Goal: Transaction & Acquisition: Book appointment/travel/reservation

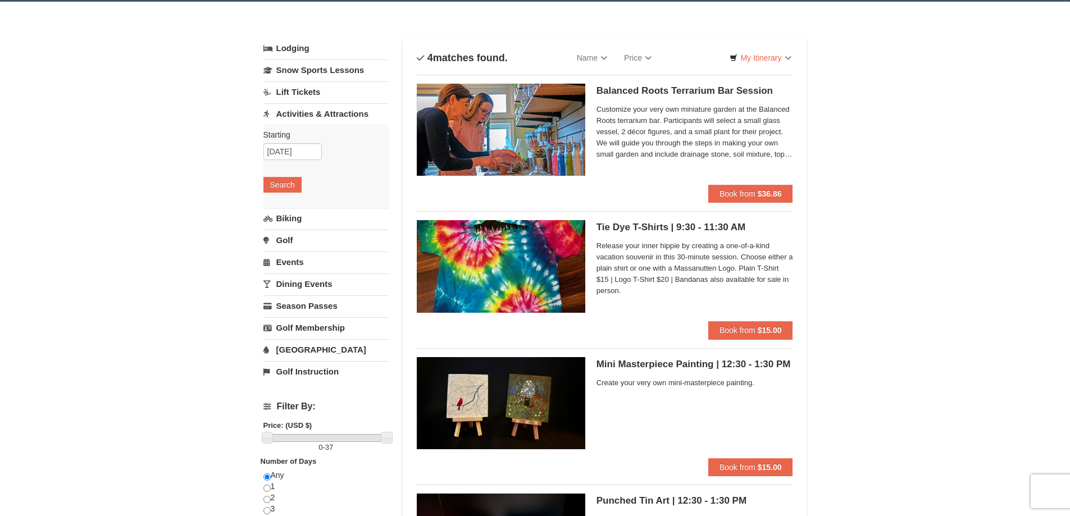
scroll to position [168, 0]
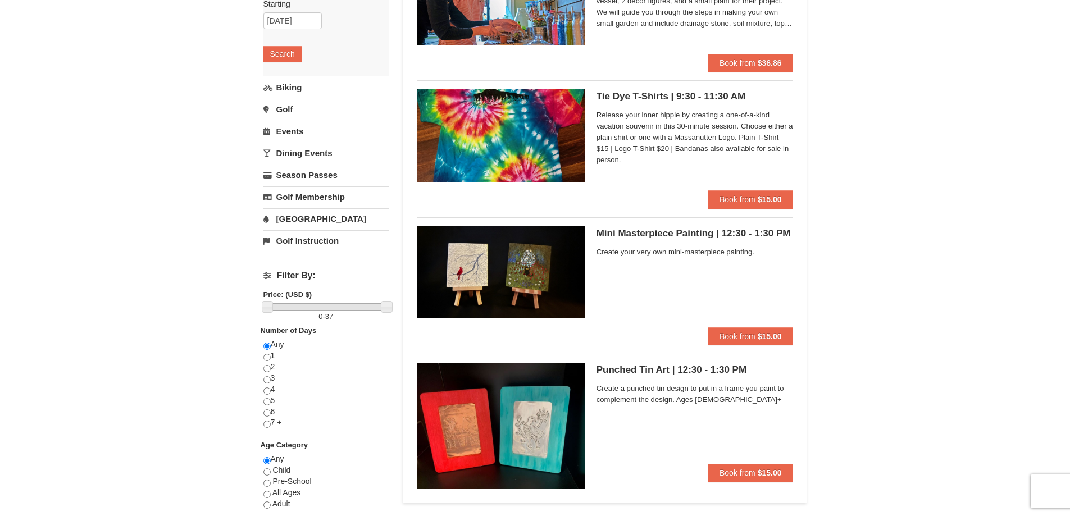
click at [321, 155] on link "Dining Events" at bounding box center [325, 153] width 125 height 21
click at [274, 140] on button "Search" at bounding box center [282, 142] width 38 height 16
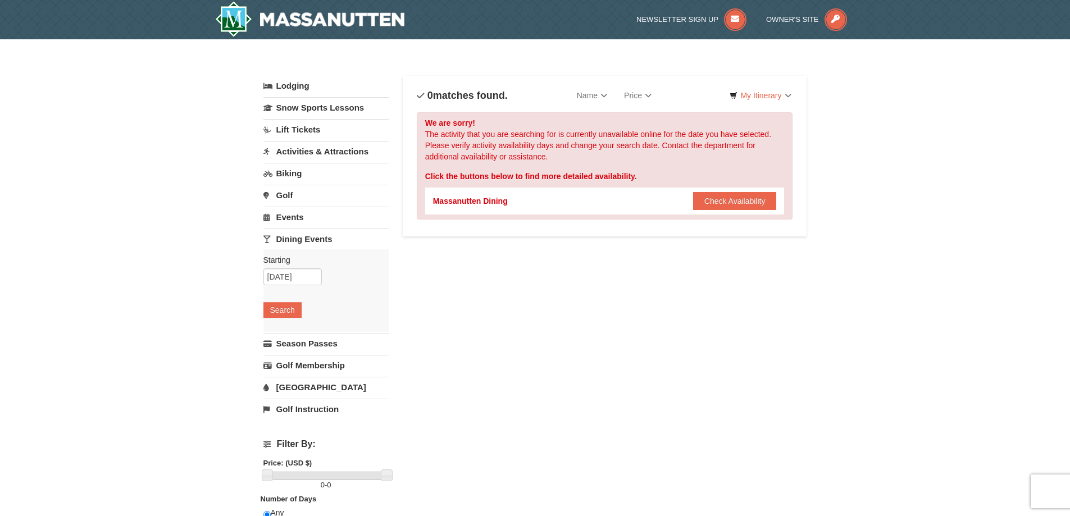
click at [288, 217] on link "Events" at bounding box center [325, 217] width 125 height 21
click at [282, 288] on button "Search" at bounding box center [282, 288] width 38 height 16
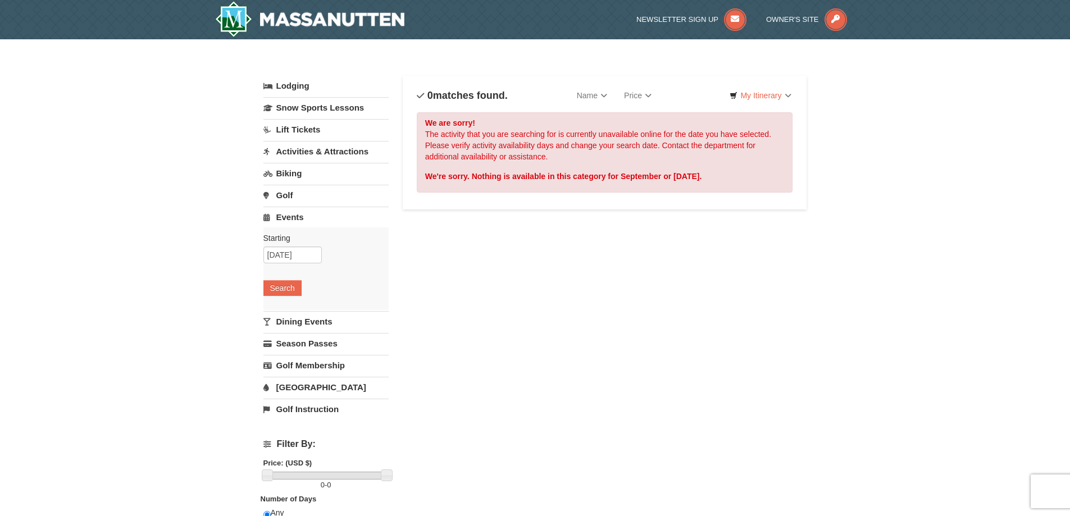
click at [299, 129] on link "Lift Tickets" at bounding box center [325, 129] width 125 height 21
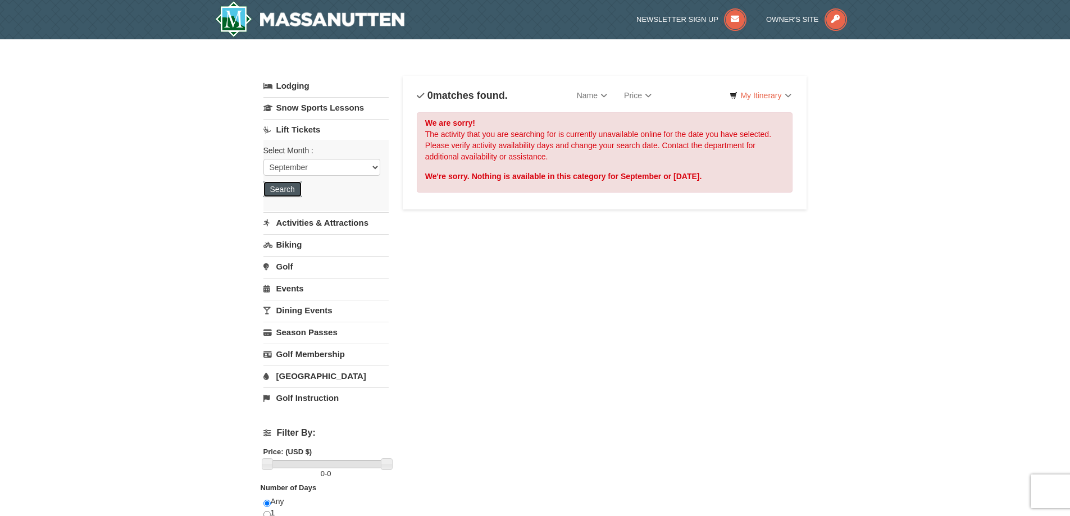
click at [290, 187] on button "Search" at bounding box center [282, 189] width 38 height 16
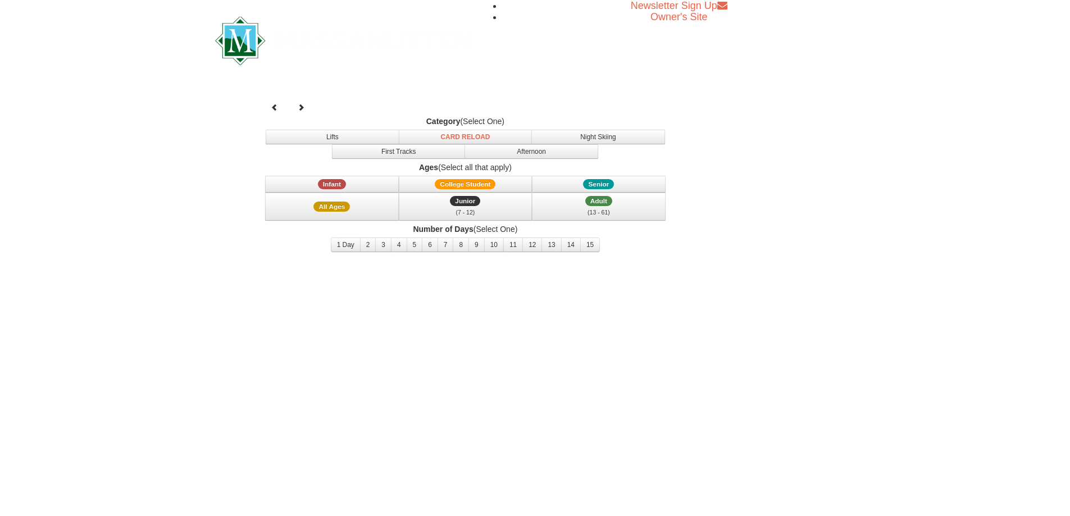
select select "9"
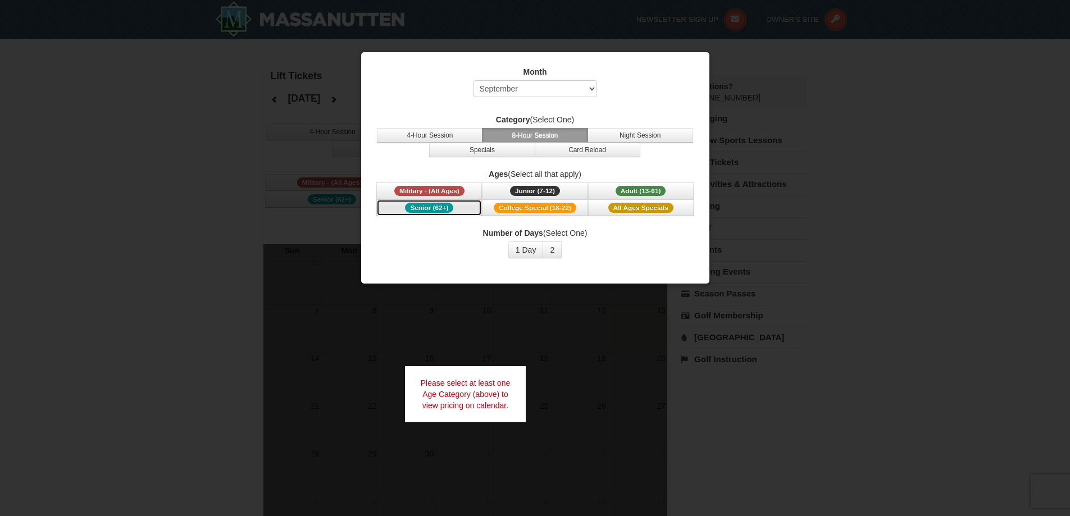
click at [438, 208] on span "Senior (62+)" at bounding box center [429, 208] width 48 height 10
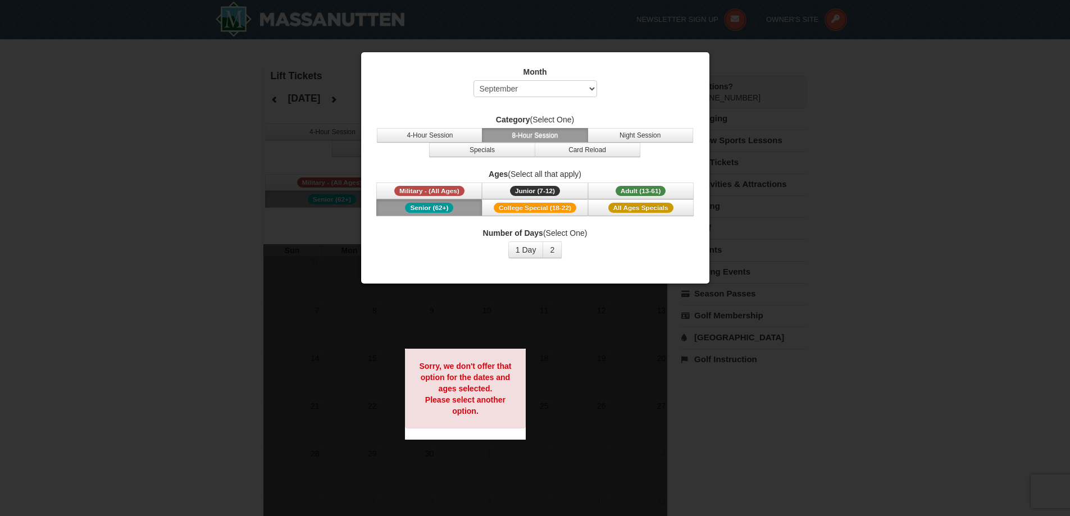
click at [909, 183] on div at bounding box center [535, 258] width 1070 height 516
click at [523, 206] on span "College Special (18-22)" at bounding box center [535, 208] width 83 height 10
click at [451, 190] on span "Military - (All Ages)" at bounding box center [429, 191] width 70 height 10
click at [518, 189] on span "Junior (7-12)" at bounding box center [535, 191] width 50 height 10
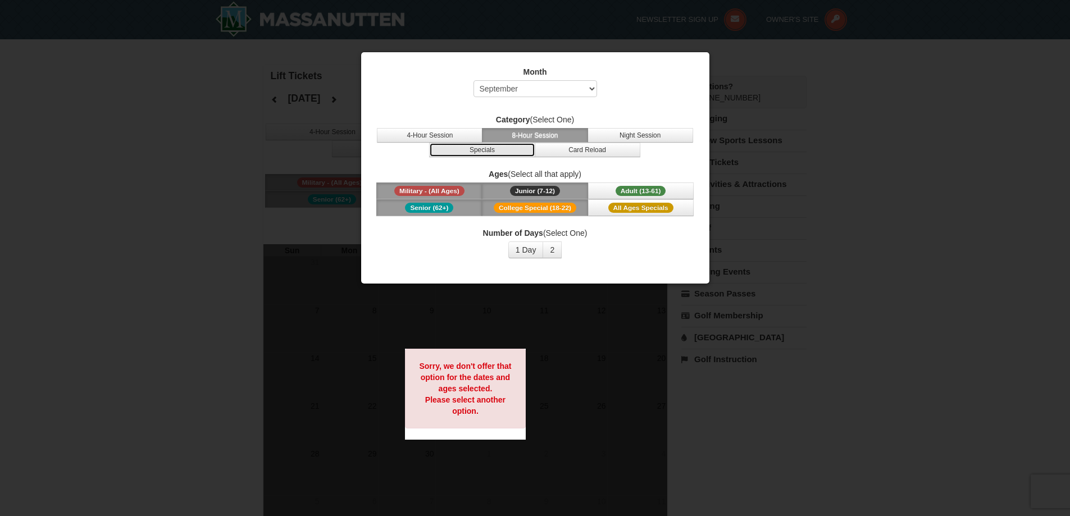
click at [503, 148] on button "Specials" at bounding box center [482, 150] width 106 height 15
click at [803, 94] on div at bounding box center [535, 258] width 1070 height 516
click at [227, 132] on div at bounding box center [535, 258] width 1070 height 516
click at [964, 113] on div at bounding box center [535, 258] width 1070 height 516
click at [113, 48] on div at bounding box center [535, 258] width 1070 height 516
